Goal: Information Seeking & Learning: Learn about a topic

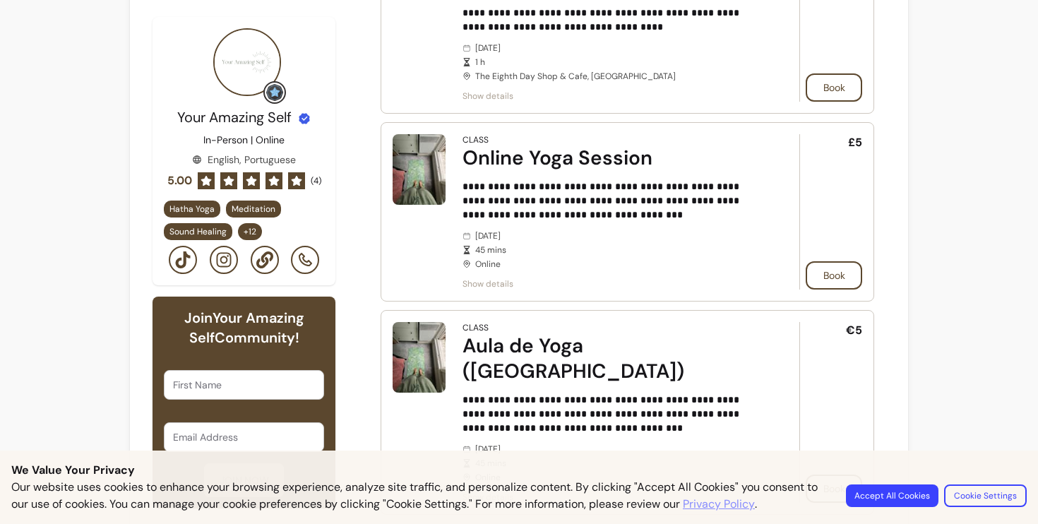
scroll to position [566, 0]
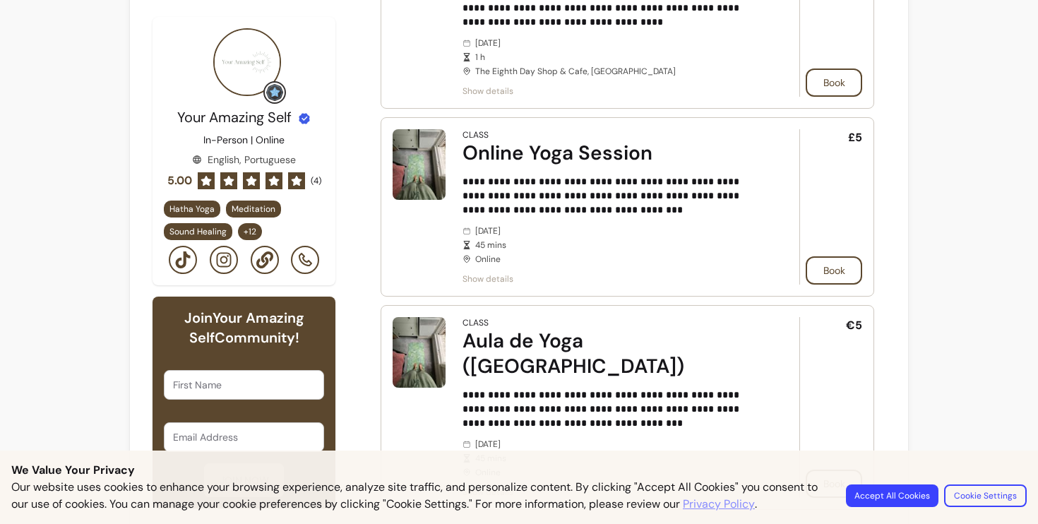
click at [475, 277] on span "Show details" at bounding box center [610, 278] width 297 height 11
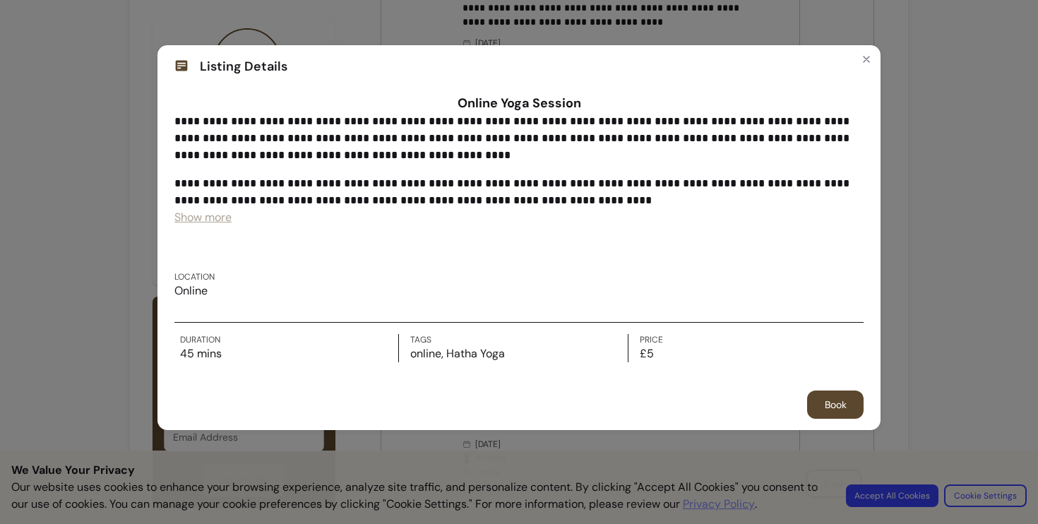
click at [221, 217] on span "Show more" at bounding box center [202, 217] width 57 height 15
click at [864, 61] on icon "Close" at bounding box center [866, 59] width 11 height 11
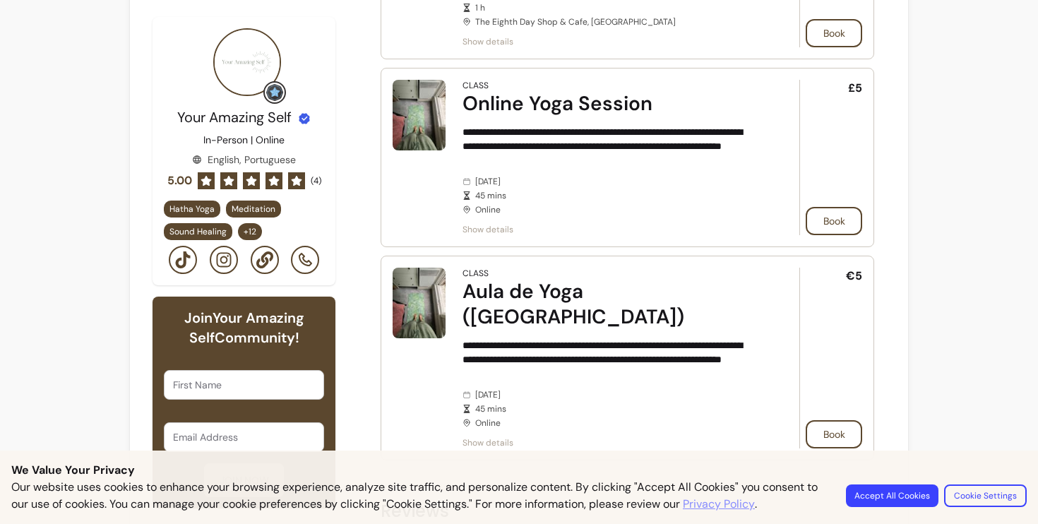
scroll to position [625, 0]
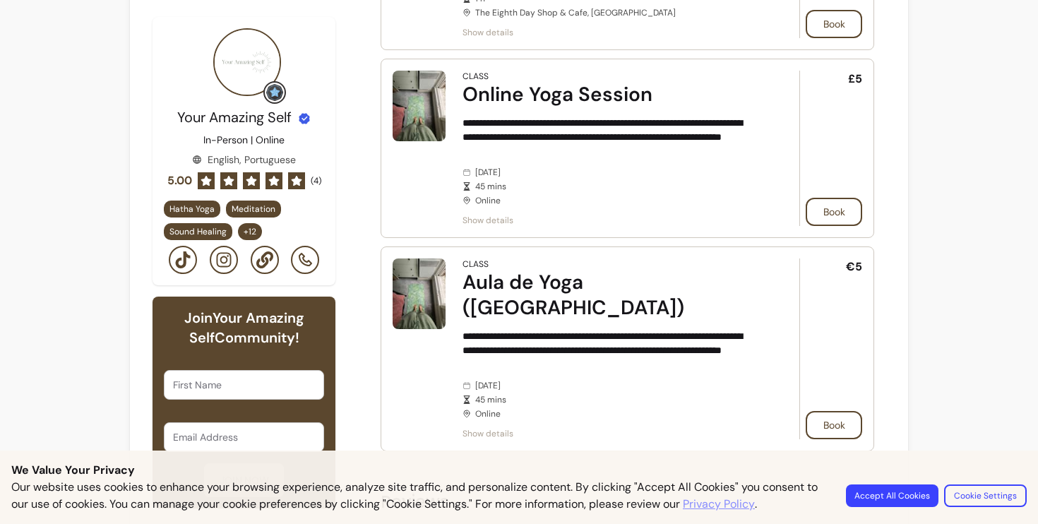
click at [505, 428] on span "Show details" at bounding box center [610, 433] width 297 height 11
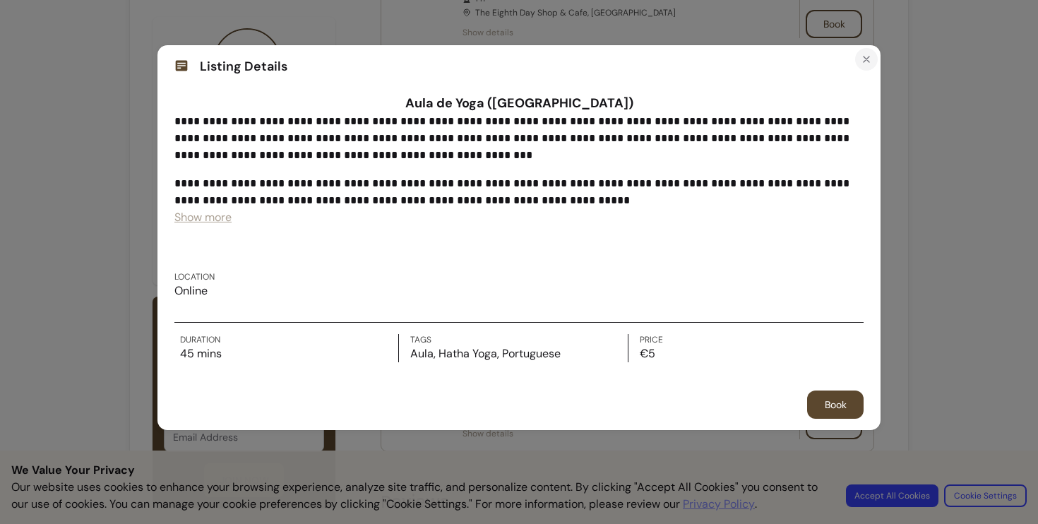
click at [864, 61] on icon "Close" at bounding box center [866, 59] width 11 height 11
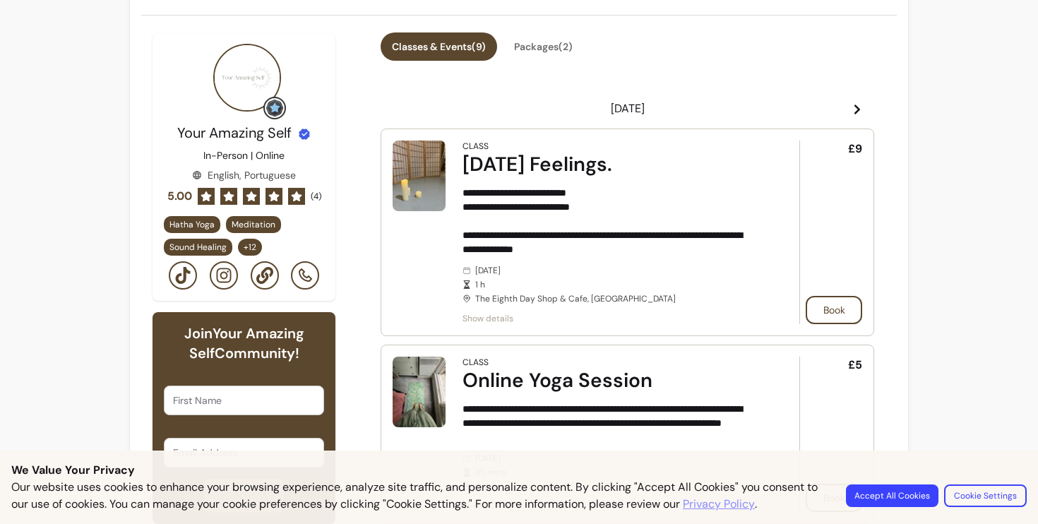
scroll to position [342, 0]
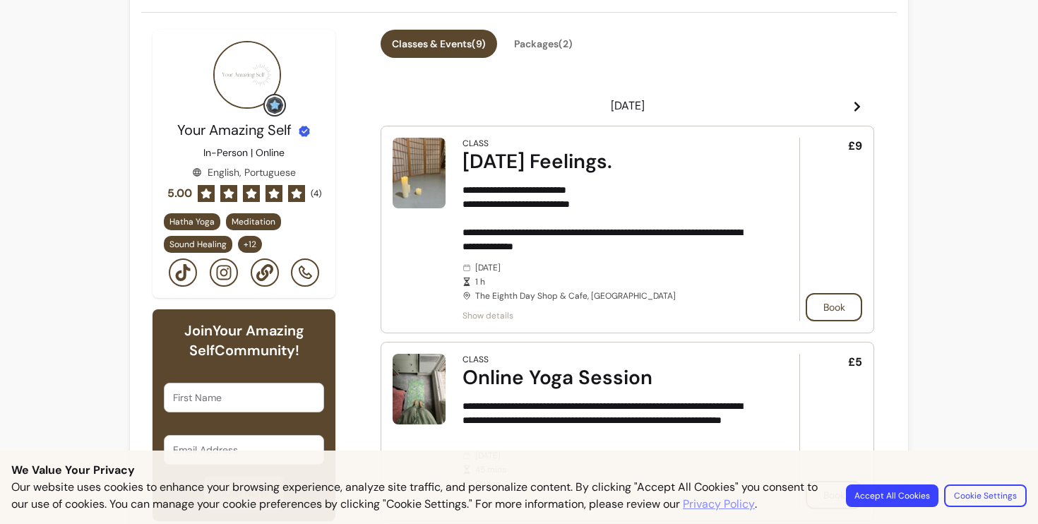
click at [861, 102] on icon at bounding box center [857, 106] width 11 height 11
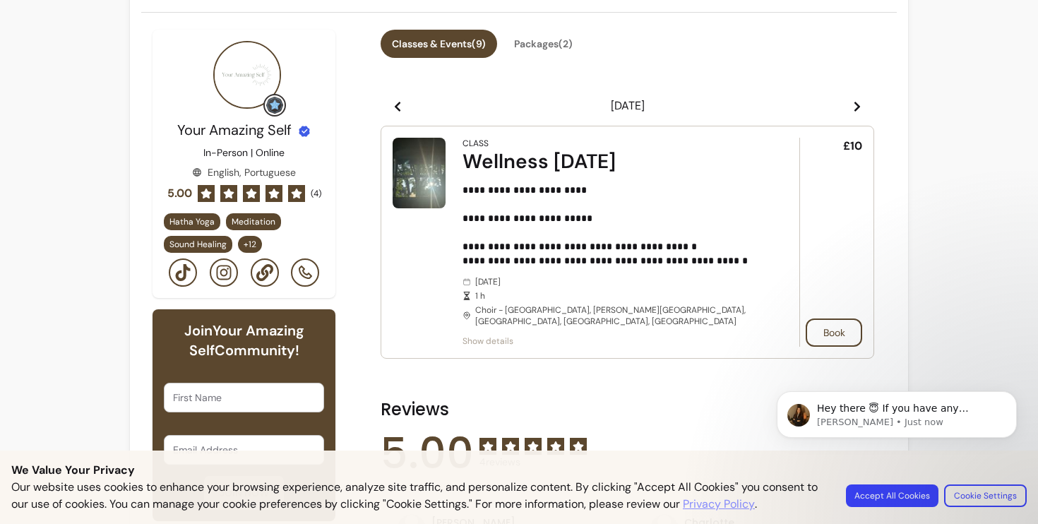
scroll to position [0, 0]
click at [861, 102] on icon at bounding box center [857, 106] width 11 height 11
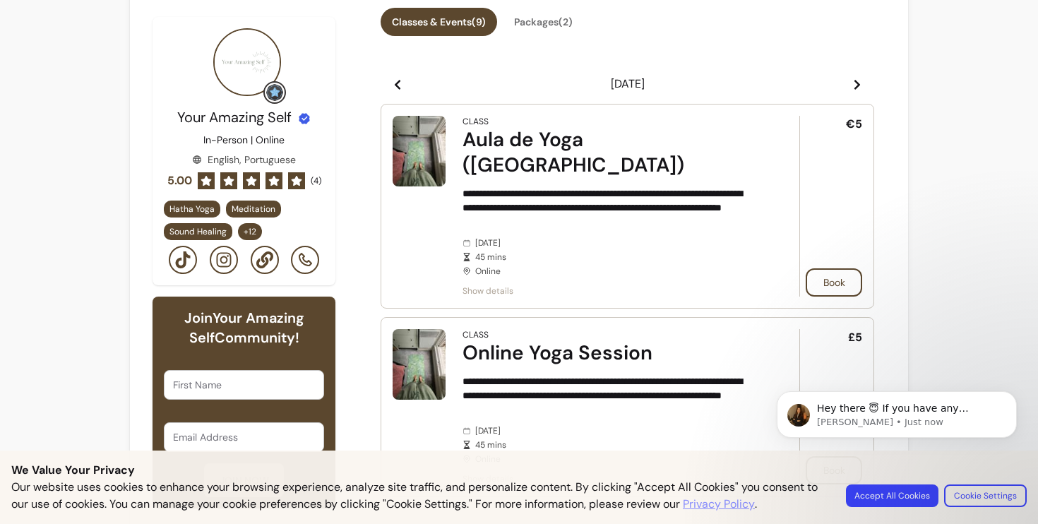
scroll to position [346, 0]
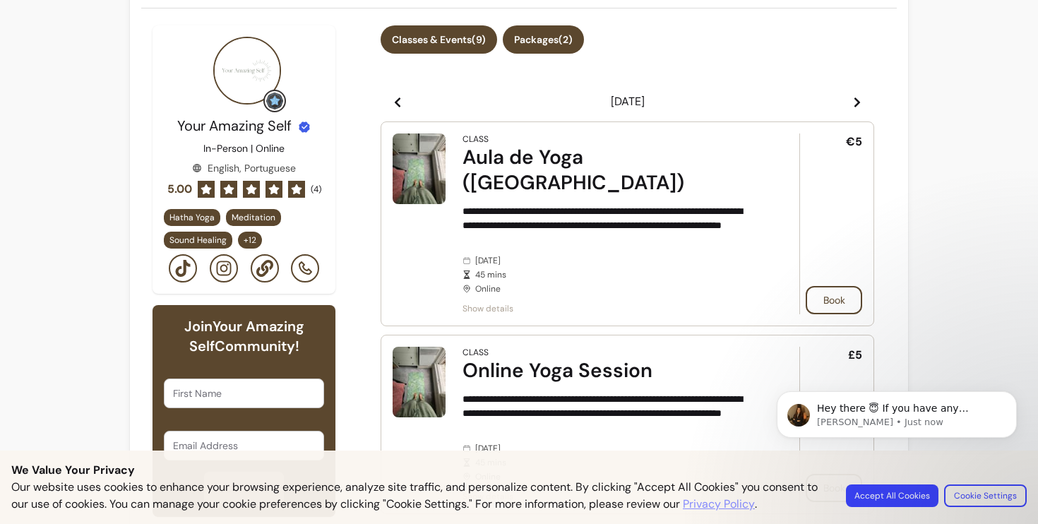
click at [542, 44] on button "Packages ( 2 )" at bounding box center [543, 39] width 81 height 28
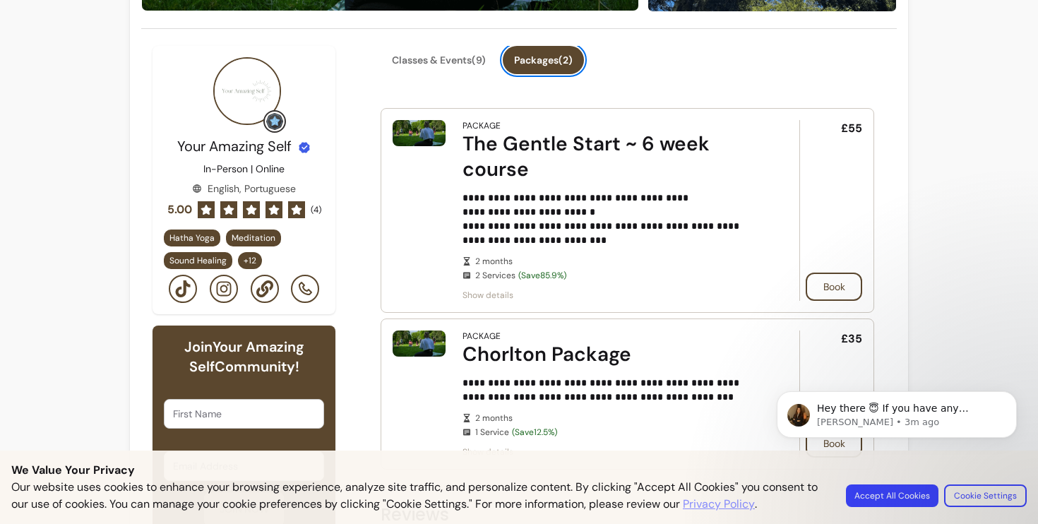
scroll to position [338, 0]
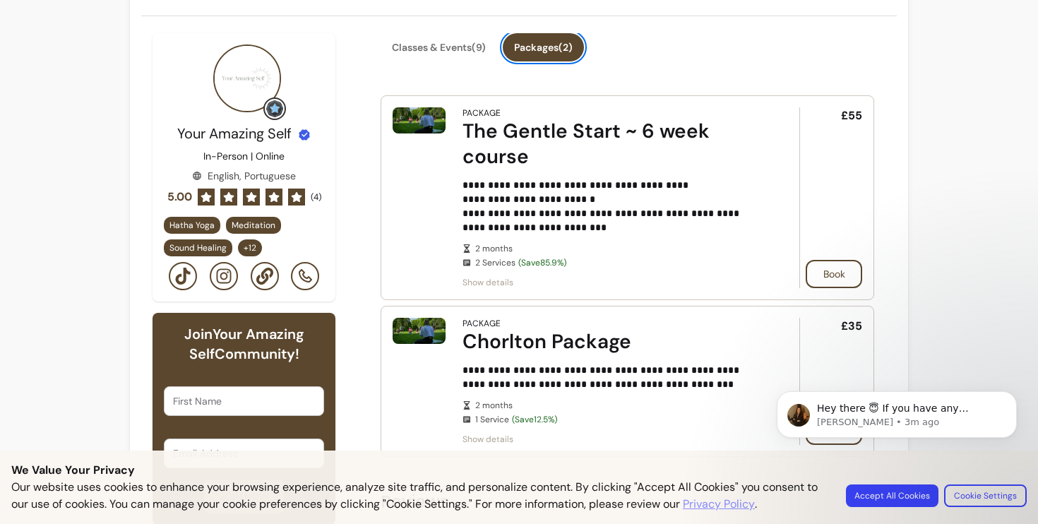
click at [186, 277] on icon at bounding box center [182, 276] width 15 height 17
click at [263, 285] on li at bounding box center [265, 276] width 28 height 28
click at [265, 275] on icon at bounding box center [264, 276] width 17 height 17
